Goal: Task Accomplishment & Management: Manage account settings

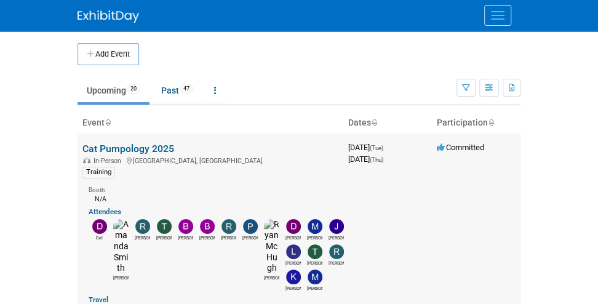
click at [93, 147] on link "Cat Pumpology 2025" at bounding box center [128, 149] width 92 height 12
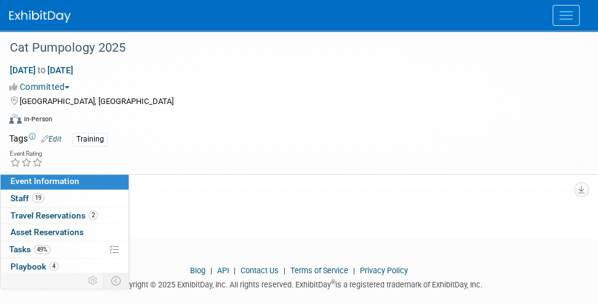
scroll to position [369, 0]
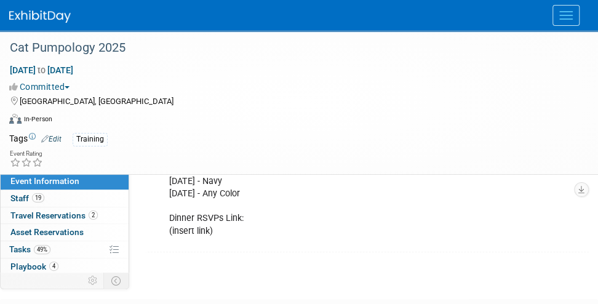
click at [220, 242] on div "Registration Form Link: [URL][DOMAIN_NAME] Shirt Colors: [DATE] - Black [DATE] …" at bounding box center [362, 176] width 405 height 136
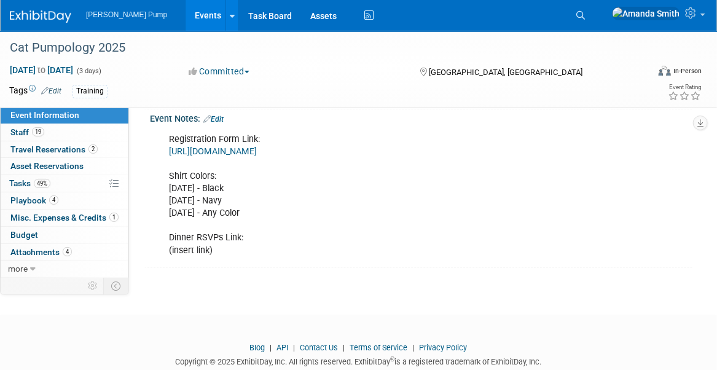
scroll to position [260, 0]
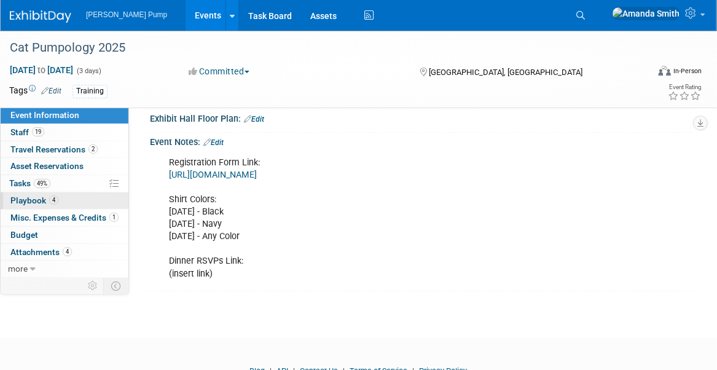
click at [25, 194] on link "4 Playbook 4" at bounding box center [65, 200] width 128 height 17
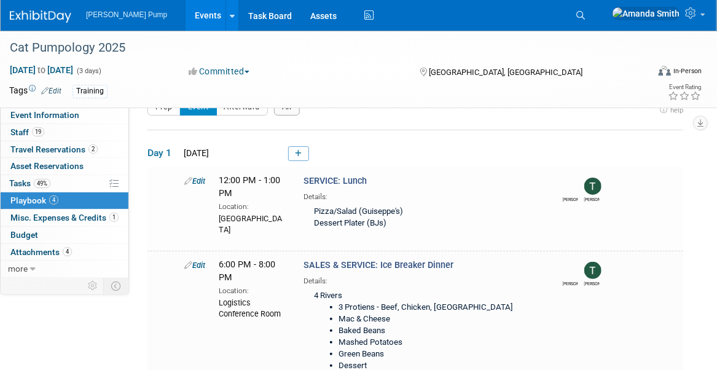
scroll to position [0, 0]
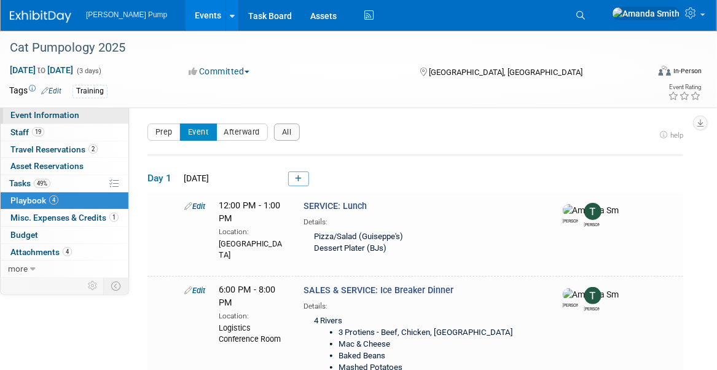
click at [42, 119] on span "Event Information" at bounding box center [44, 115] width 69 height 10
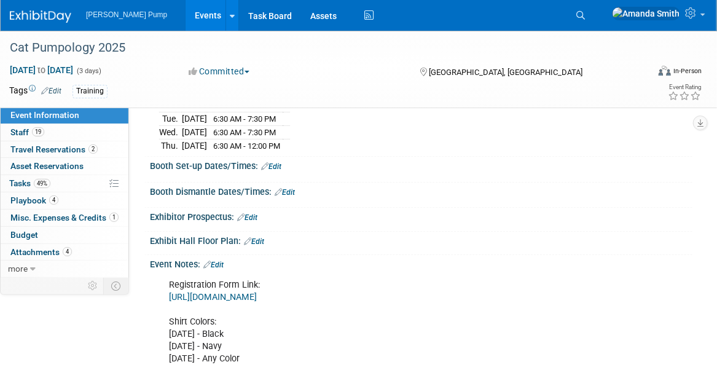
scroll to position [137, 0]
click at [219, 262] on link "Edit" at bounding box center [213, 265] width 20 height 9
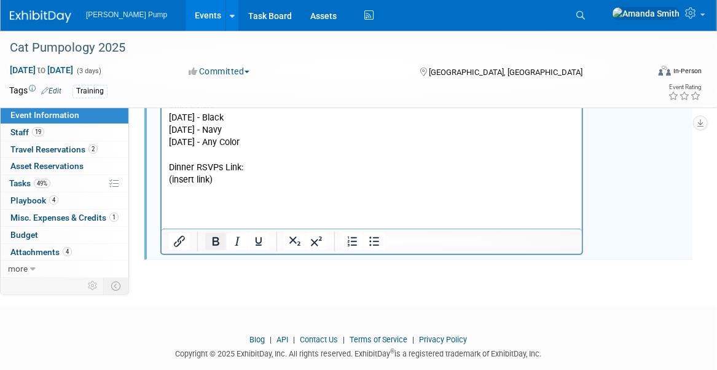
scroll to position [371, 0]
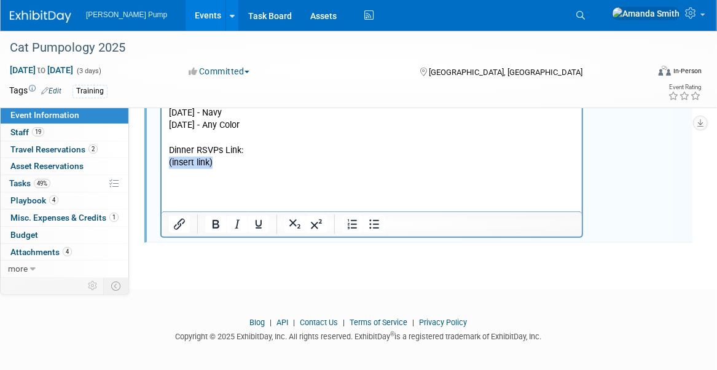
drag, startPoint x: 223, startPoint y: 178, endPoint x: 322, endPoint y: 216, distance: 106.3
click at [161, 168] on html "Registration Form Link: [URL][DOMAIN_NAME] Shirt Colors: [DATE] - Black [DATE] …" at bounding box center [371, 104] width 421 height 128
click at [231, 168] on p "Registration Form Link: [URL][DOMAIN_NAME] Shirt Colors: [DATE] - Black [DATE] …" at bounding box center [371, 107] width 406 height 124
drag, startPoint x: 550, startPoint y: 175, endPoint x: 149, endPoint y: 195, distance: 401.3
click at [161, 168] on html "Registration Form Link: [URL][DOMAIN_NAME] Shirt Colors: [DATE] - Black [DATE] …" at bounding box center [371, 104] width 421 height 128
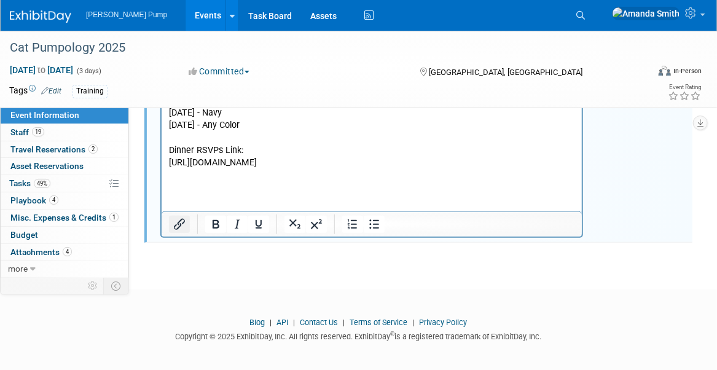
click at [175, 217] on icon "Insert/edit link" at bounding box center [179, 224] width 15 height 15
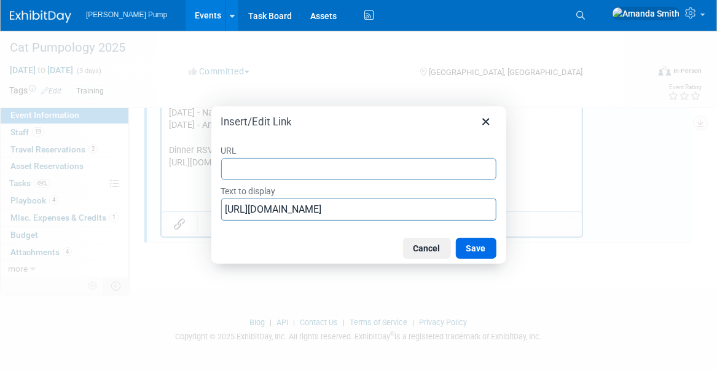
type input "[URL][DOMAIN_NAME]"
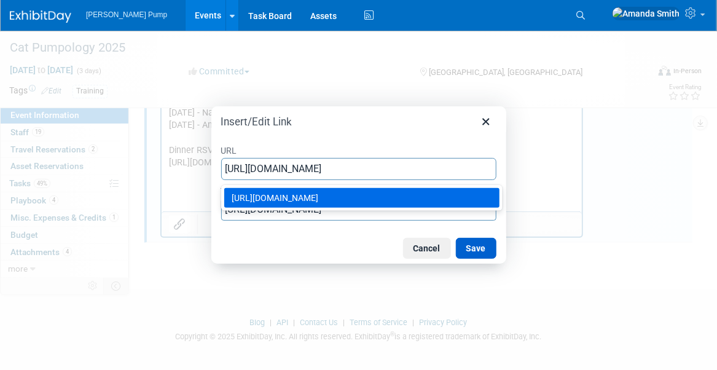
click at [465, 239] on button "Save" at bounding box center [476, 248] width 41 height 21
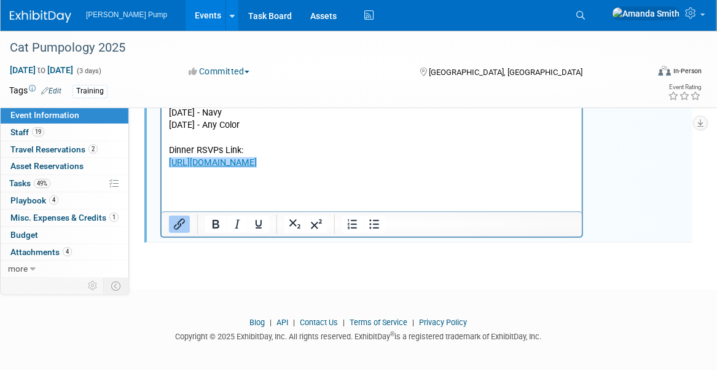
click at [546, 168] on html "Registration Form Link: [URL][DOMAIN_NAME] Shirt Colors: [DATE] - Black [DATE] …" at bounding box center [371, 104] width 421 height 128
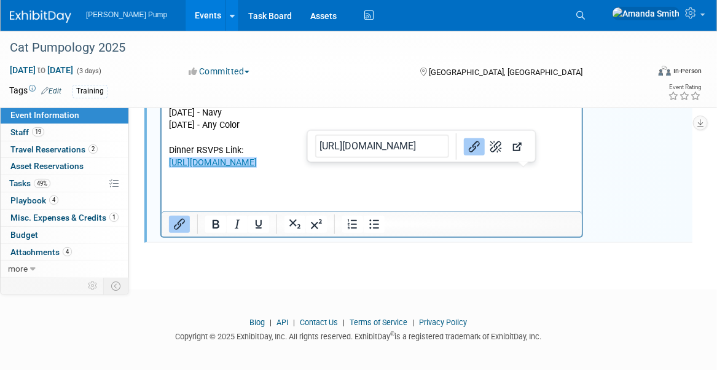
click at [597, 188] on div "Registration Form Link: [URL][DOMAIN_NAME] Shirt Colors: [DATE] - Black [DATE] …" at bounding box center [421, 137] width 543 height 203
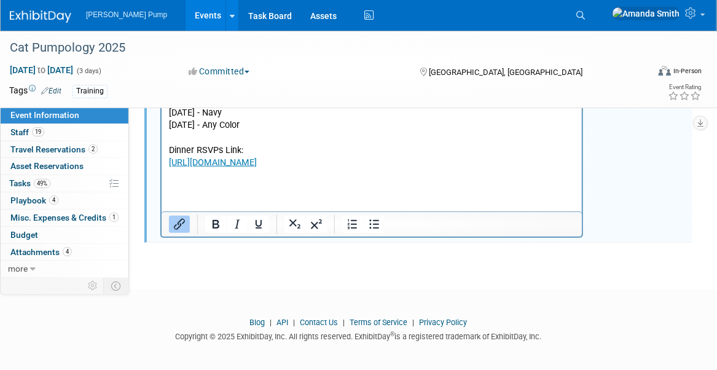
click at [380, 135] on p "Registration Form Link: [URL][DOMAIN_NAME] Shirt Colors: [DATE] - Black [DATE] …" at bounding box center [371, 107] width 406 height 124
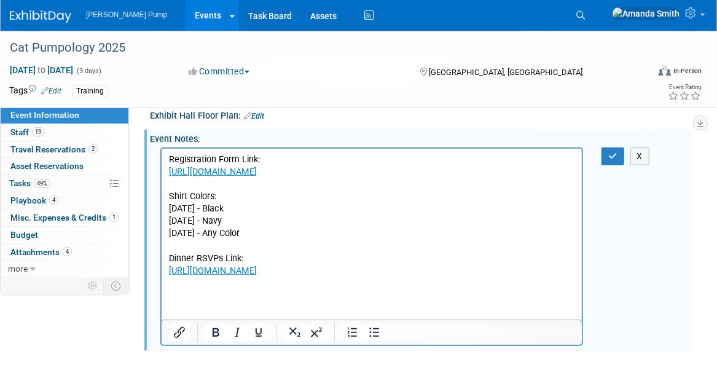
scroll to position [248, 0]
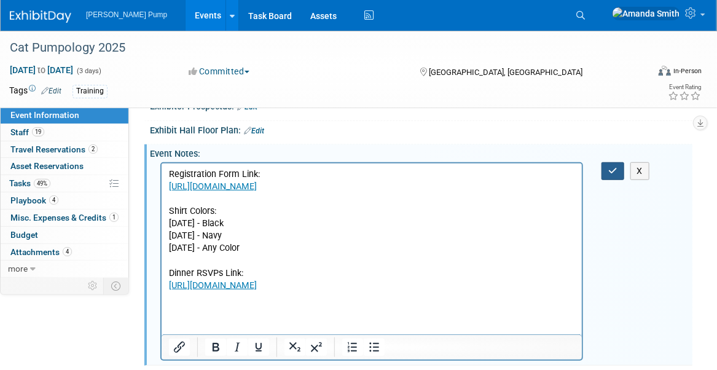
drag, startPoint x: 615, startPoint y: 166, endPoint x: 618, endPoint y: 179, distance: 13.3
click at [597, 167] on icon "button" at bounding box center [613, 171] width 9 height 9
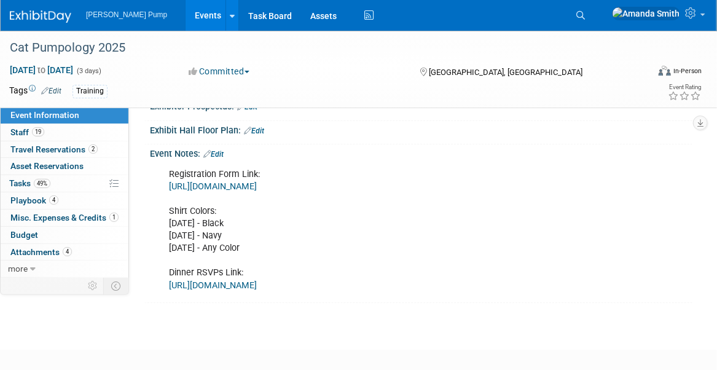
click at [219, 150] on link "Edit" at bounding box center [213, 154] width 20 height 9
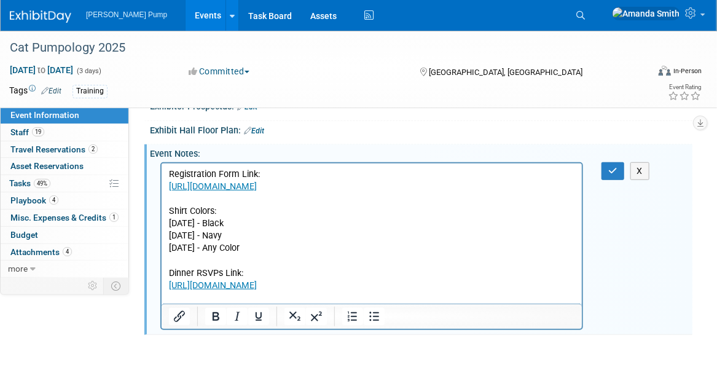
scroll to position [0, 0]
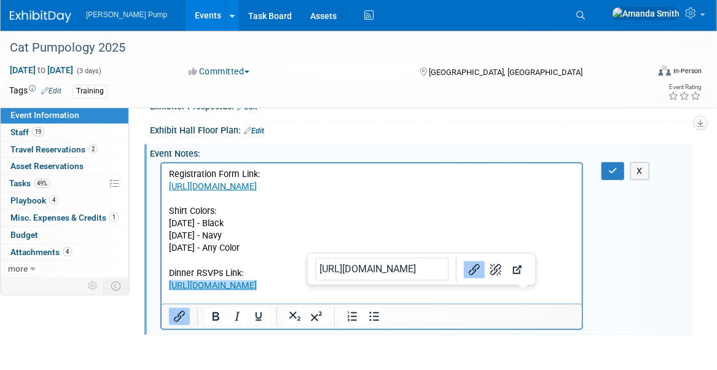
drag, startPoint x: 548, startPoint y: 299, endPoint x: 386, endPoint y: 464, distance: 230.8
click at [161, 291] on html "Registration Form Link: [URL][DOMAIN_NAME] Shirt Colors: [DATE] - Black [DATE] …" at bounding box center [371, 227] width 421 height 128
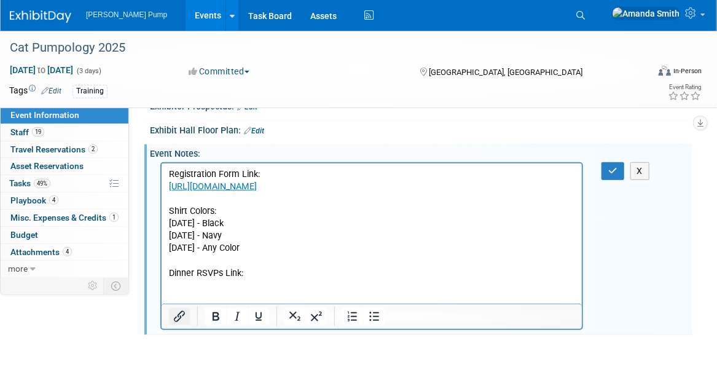
click at [182, 303] on icon "Insert/edit link" at bounding box center [179, 316] width 11 height 11
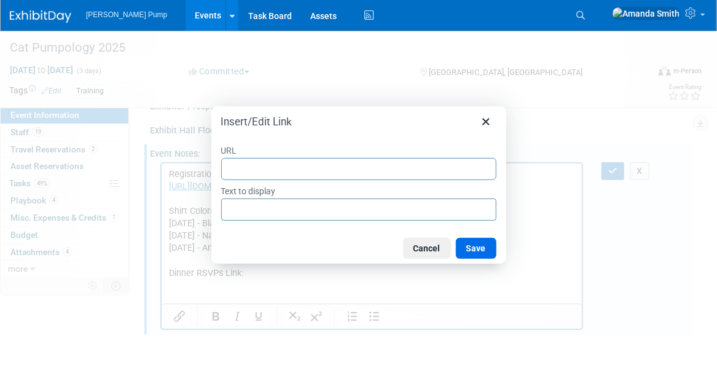
drag, startPoint x: 267, startPoint y: 172, endPoint x: 249, endPoint y: 168, distance: 18.7
click at [249, 168] on input "URL" at bounding box center [358, 169] width 275 height 22
type input "[URL][DOMAIN_NAME]"
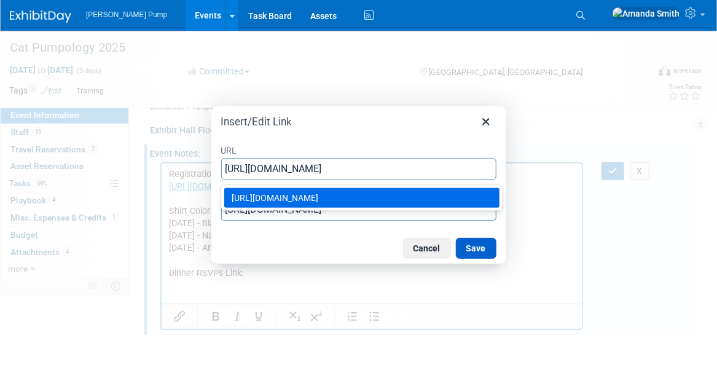
click at [469, 239] on button "Save" at bounding box center [476, 248] width 41 height 21
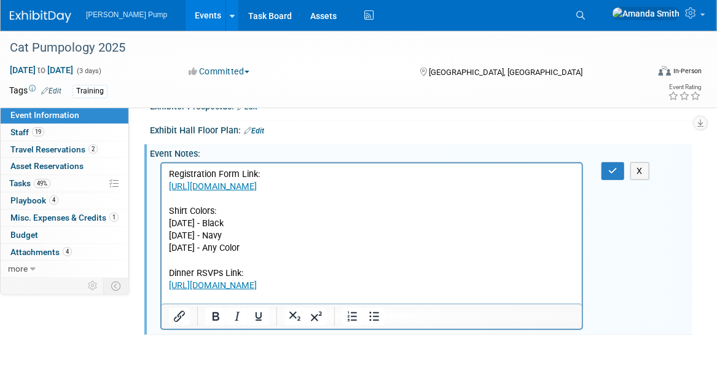
click at [597, 263] on div "Registration Form Link: [URL][DOMAIN_NAME] Shirt Colors: [DATE] - Black [DATE] …" at bounding box center [421, 245] width 543 height 172
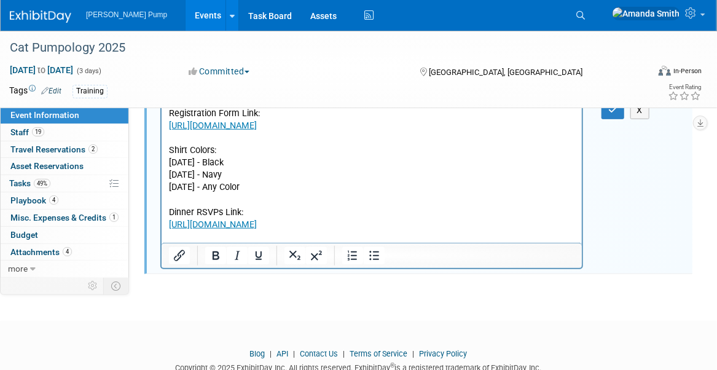
scroll to position [280, 0]
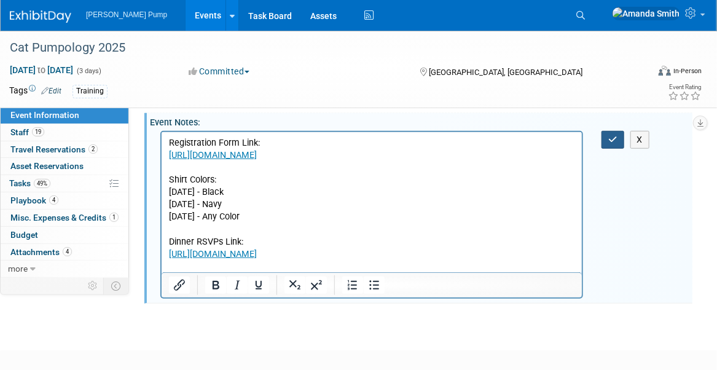
click at [597, 138] on icon "button" at bounding box center [613, 139] width 9 height 9
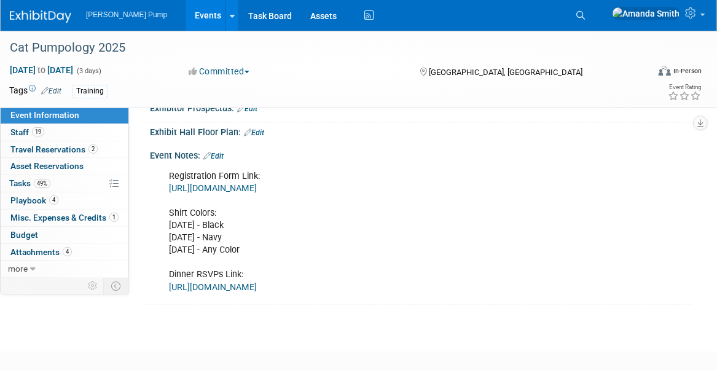
scroll to position [218, 0]
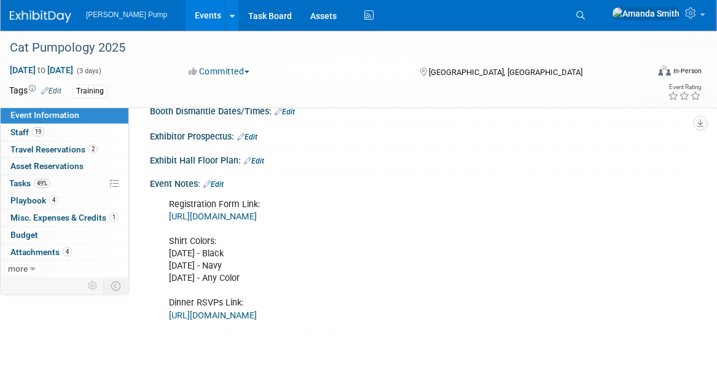
click at [420, 256] on div "Registration Form Link: [URL][DOMAIN_NAME] Shirt Colors: [DATE] - Black [DATE] …" at bounding box center [371, 260] width 423 height 136
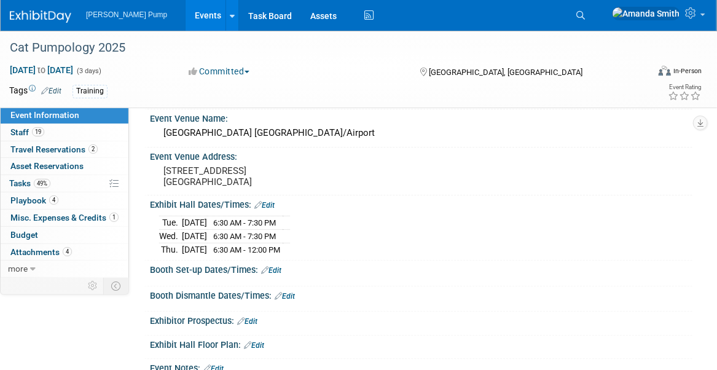
scroll to position [0, 0]
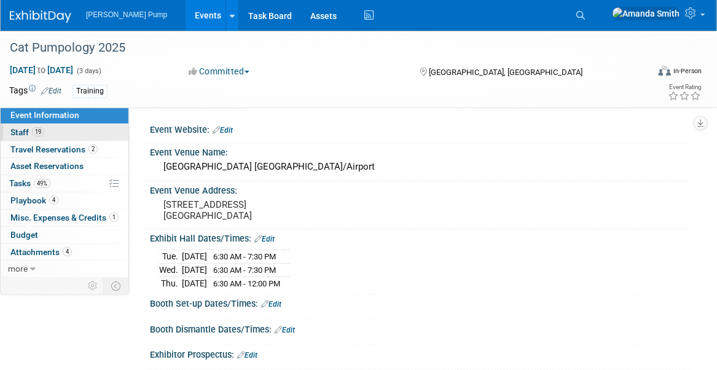
click at [73, 128] on link "19 Staff 19" at bounding box center [65, 132] width 128 height 17
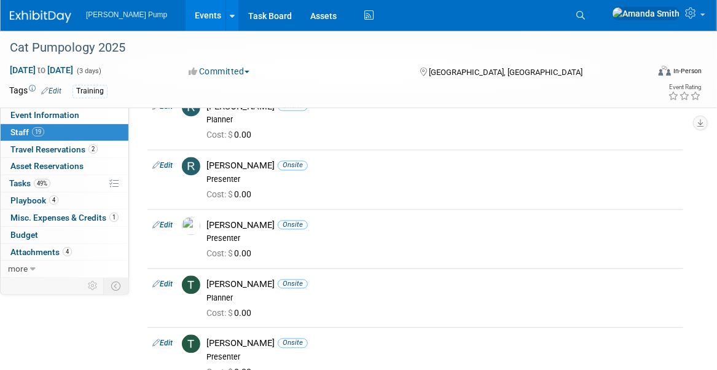
scroll to position [1079, 0]
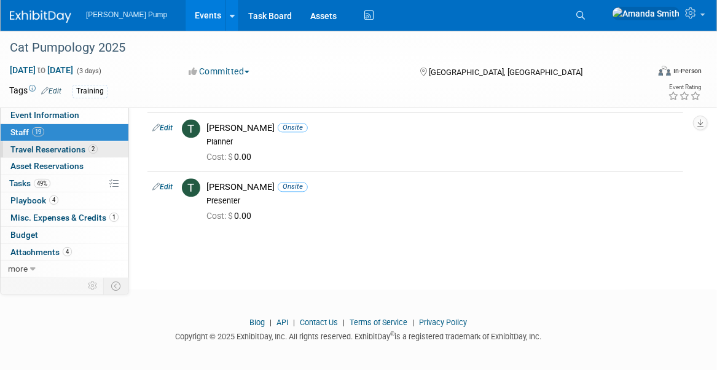
click at [40, 146] on span "Travel Reservations 2" at bounding box center [53, 149] width 87 height 10
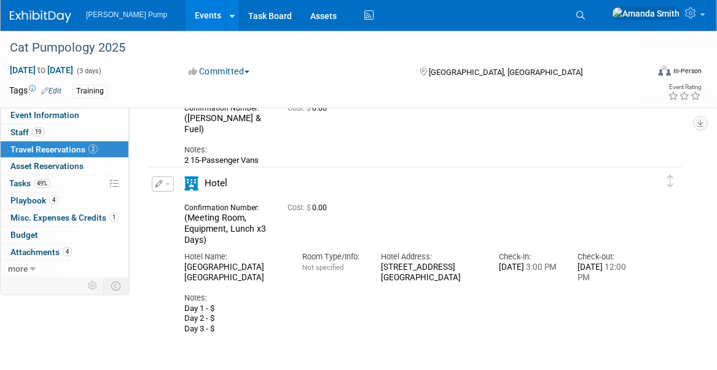
scroll to position [123, 0]
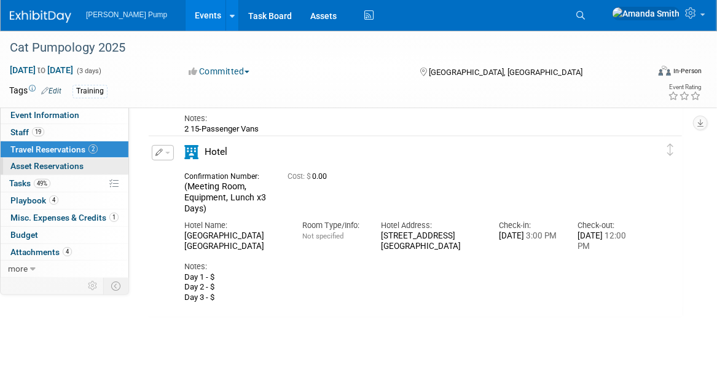
click at [51, 166] on span "Asset Reservations 0" at bounding box center [46, 166] width 73 height 10
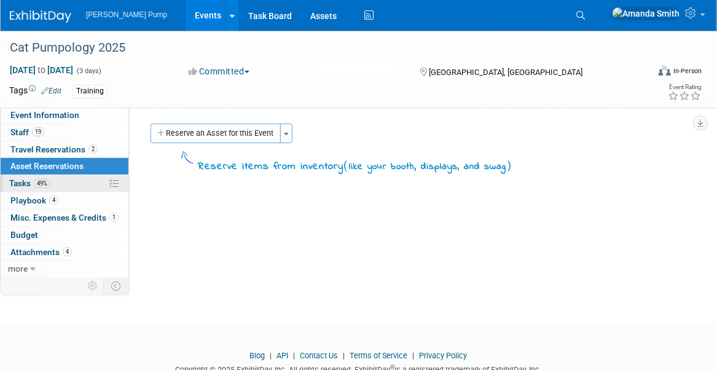
click at [25, 180] on span "Tasks 49%" at bounding box center [29, 183] width 41 height 10
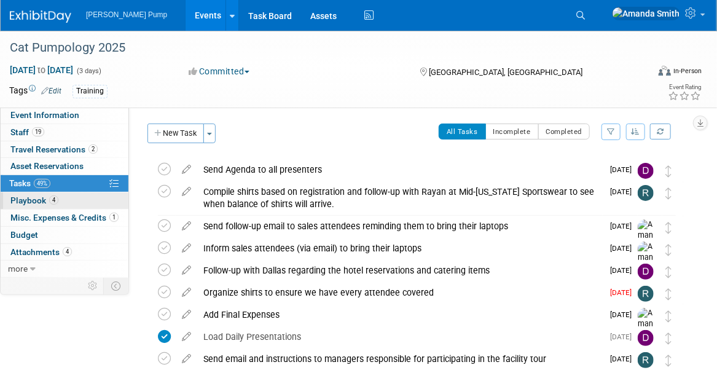
click at [29, 197] on span "Playbook 4" at bounding box center [34, 200] width 48 height 10
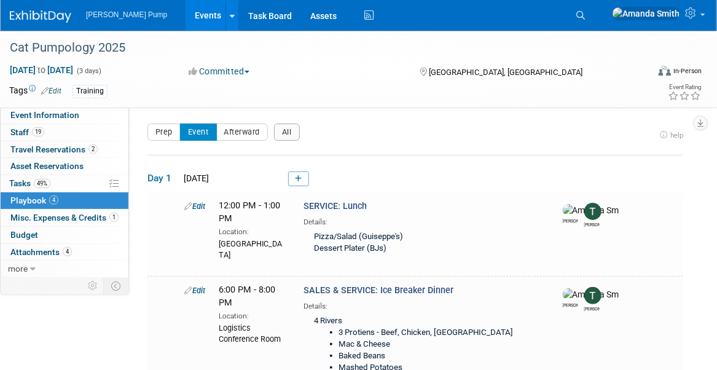
scroll to position [61, 0]
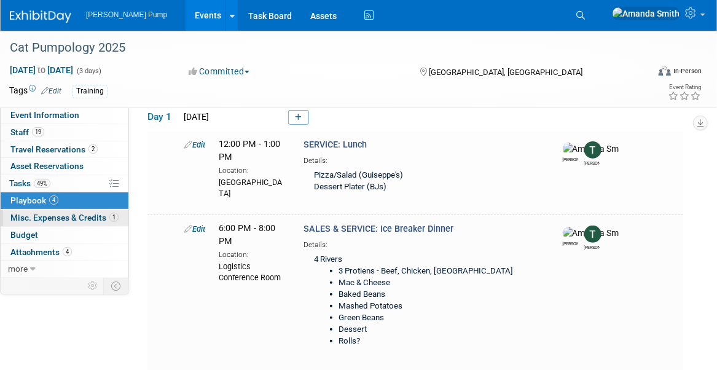
click at [17, 218] on span "Misc. Expenses & Credits 1" at bounding box center [64, 218] width 108 height 10
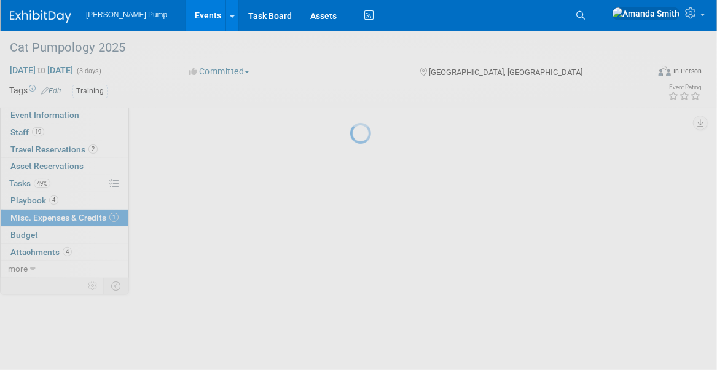
scroll to position [0, 0]
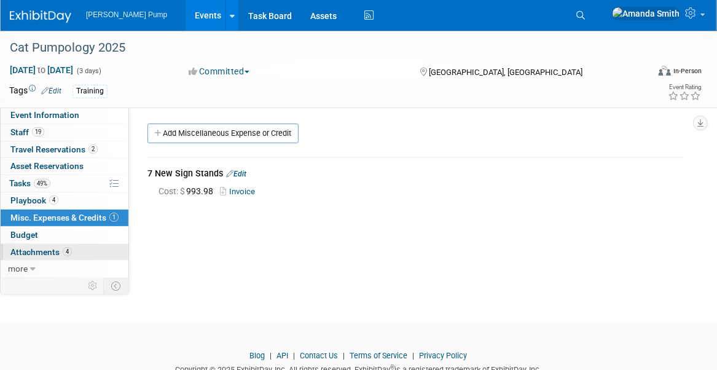
click at [31, 251] on span "Attachments 4" at bounding box center [40, 252] width 61 height 10
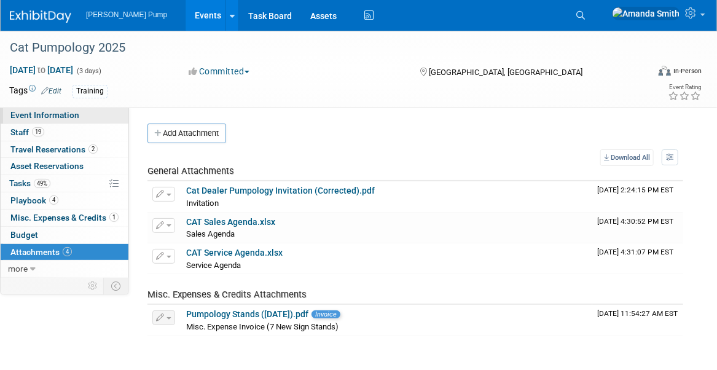
click at [81, 114] on link "Event Information" at bounding box center [65, 115] width 128 height 17
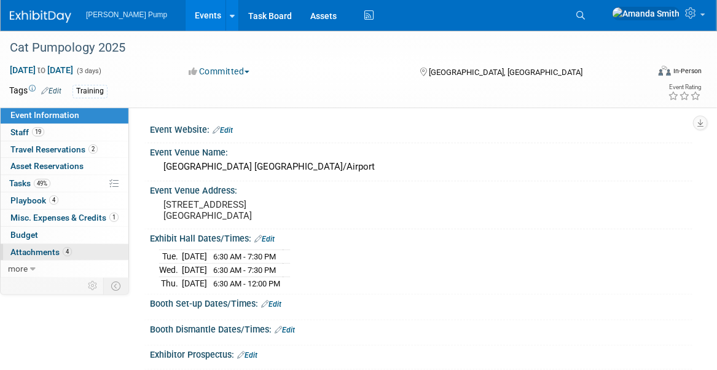
click at [55, 252] on span "Attachments 4" at bounding box center [40, 252] width 61 height 10
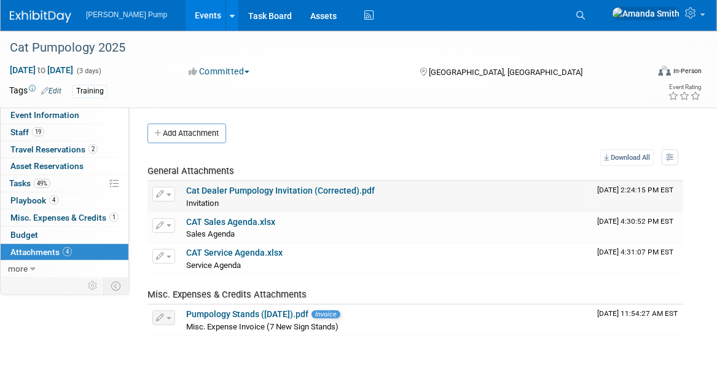
click at [286, 190] on link "Cat Dealer Pumpology Invitation (Corrected).pdf" at bounding box center [280, 191] width 189 height 10
click at [164, 195] on button "button" at bounding box center [163, 194] width 23 height 15
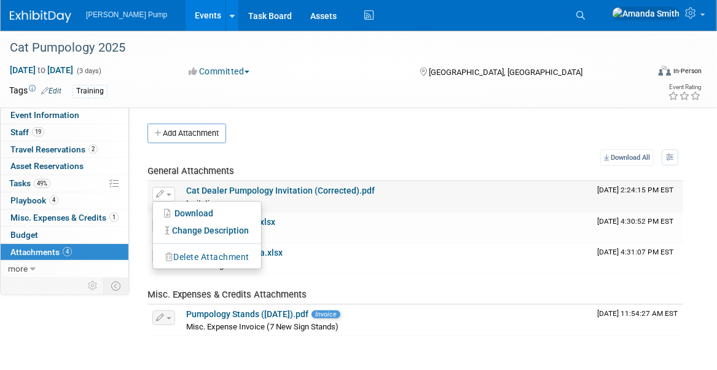
click at [196, 251] on button "Delete Attachment" at bounding box center [207, 257] width 97 height 17
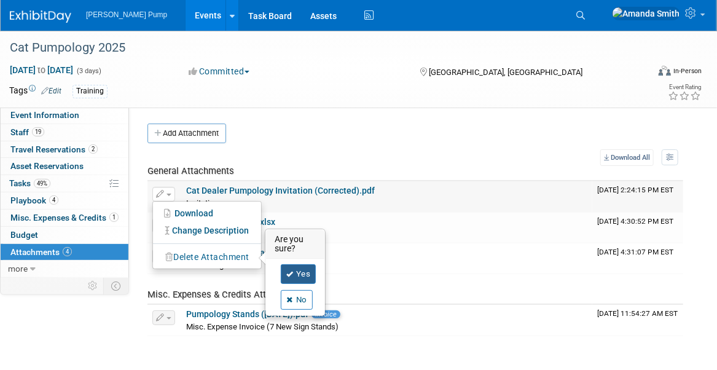
click at [299, 268] on link "Yes" at bounding box center [299, 274] width 36 height 20
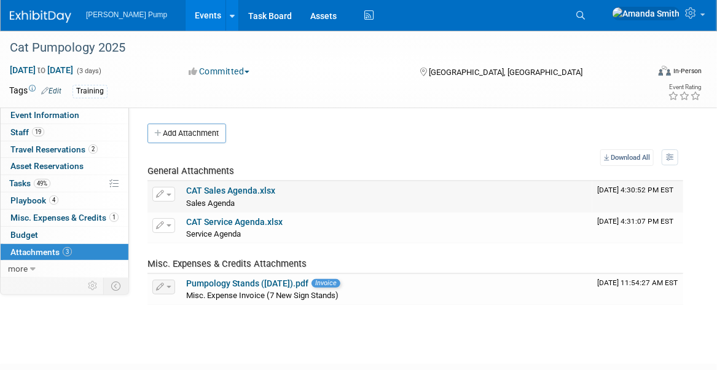
click at [167, 194] on span "button" at bounding box center [169, 195] width 5 height 2
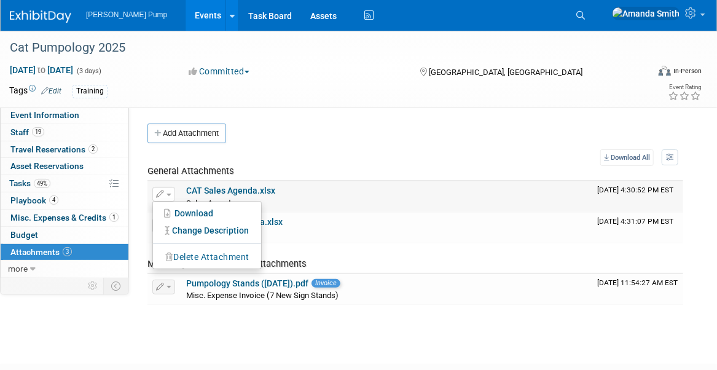
click at [181, 253] on button "Delete Attachment" at bounding box center [207, 257] width 97 height 17
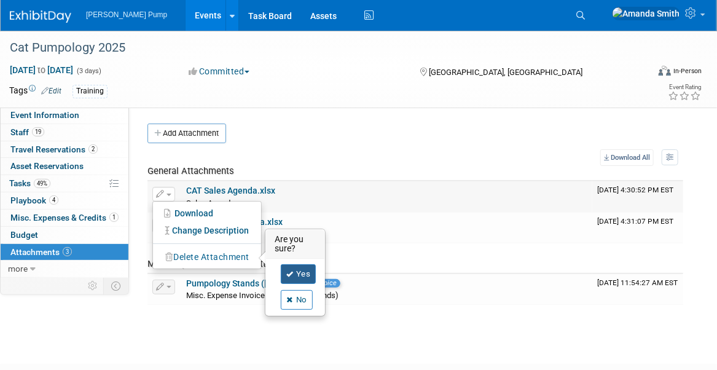
click at [295, 273] on link "Yes" at bounding box center [299, 274] width 36 height 20
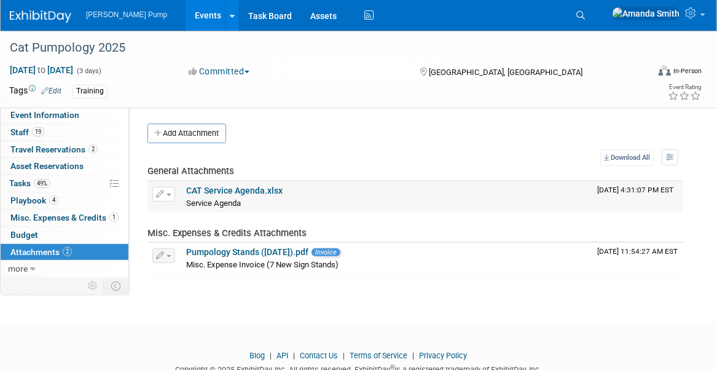
click at [168, 194] on span "button" at bounding box center [169, 195] width 5 height 2
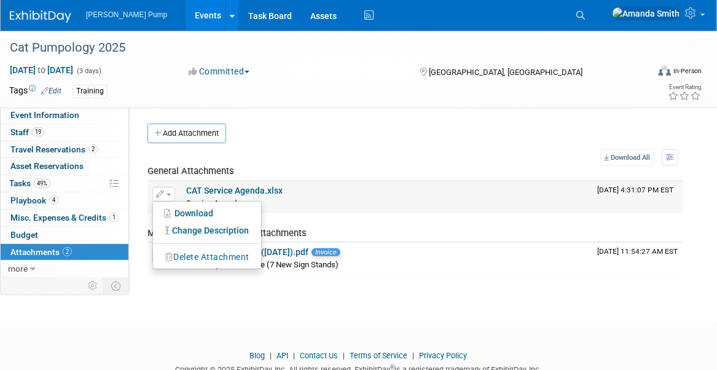
click at [199, 256] on button "Delete Attachment" at bounding box center [207, 257] width 97 height 17
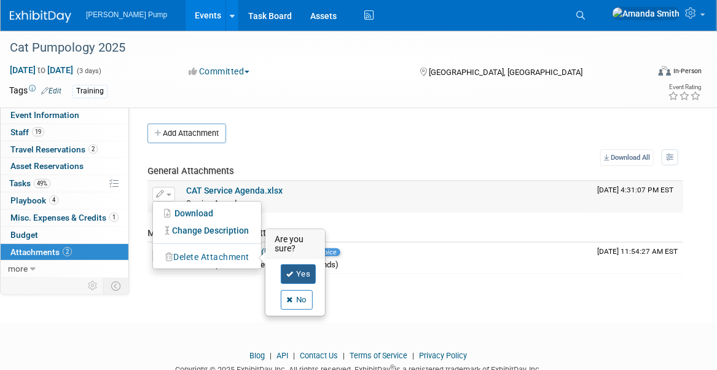
click at [302, 273] on link "Yes" at bounding box center [299, 274] width 36 height 20
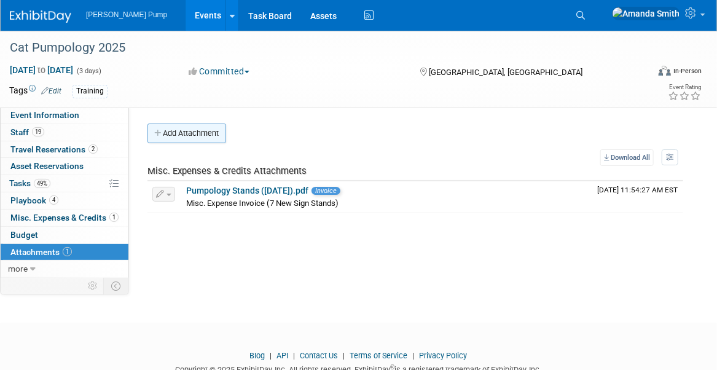
click at [186, 136] on button "Add Attachment" at bounding box center [187, 134] width 79 height 20
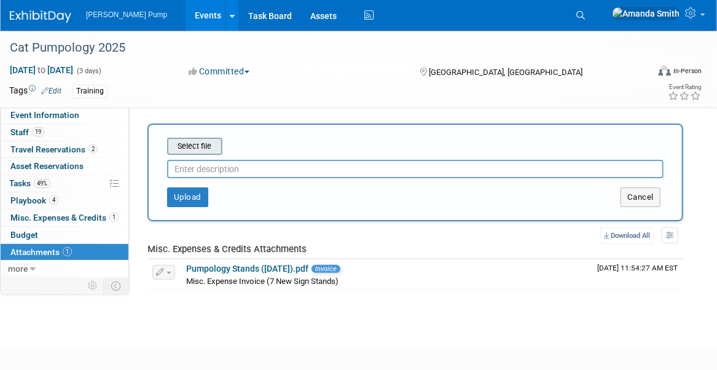
click at [191, 148] on input "file" at bounding box center [148, 146] width 146 height 15
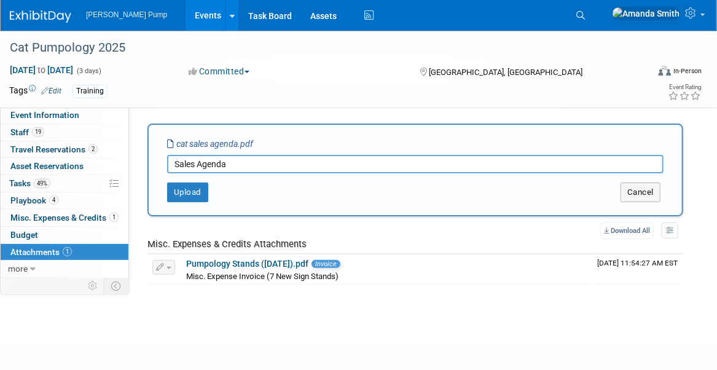
type input "Sales Agenda"
click at [207, 187] on button "Upload" at bounding box center [187, 193] width 41 height 20
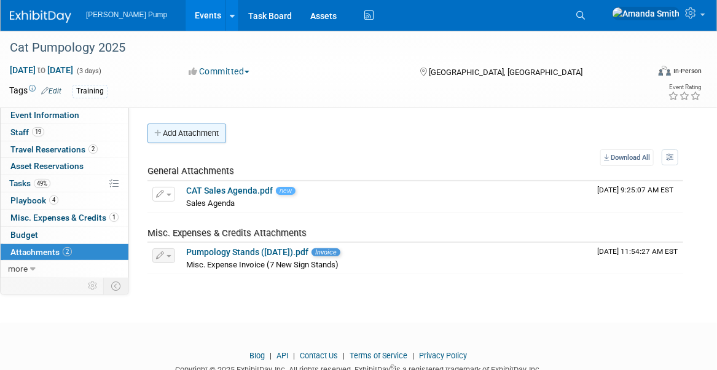
click at [165, 132] on button "Add Attachment" at bounding box center [187, 134] width 79 height 20
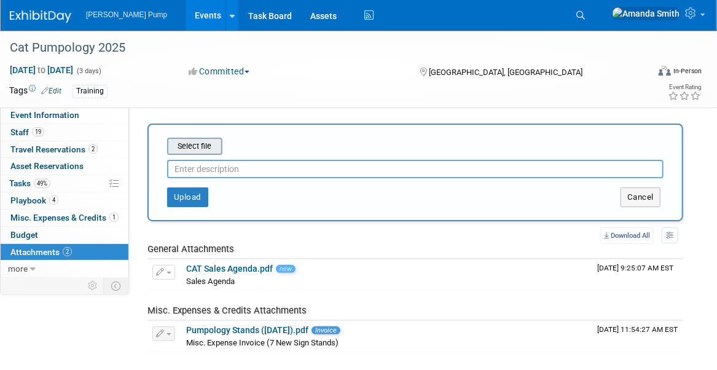
click at [189, 151] on input "file" at bounding box center [148, 146] width 146 height 15
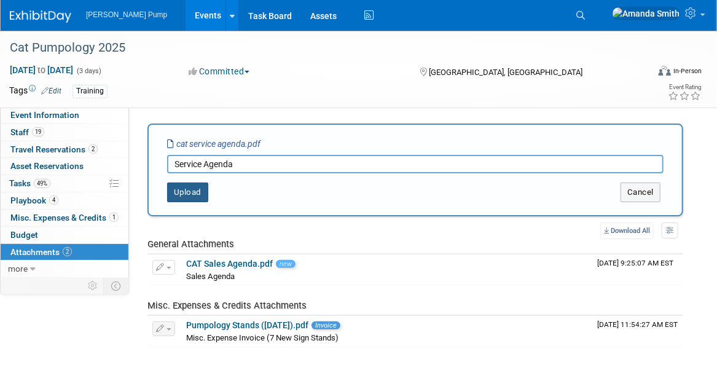
type input "Service Agenda"
click at [182, 186] on button "Upload" at bounding box center [187, 193] width 41 height 20
